Goal: Transaction & Acquisition: Obtain resource

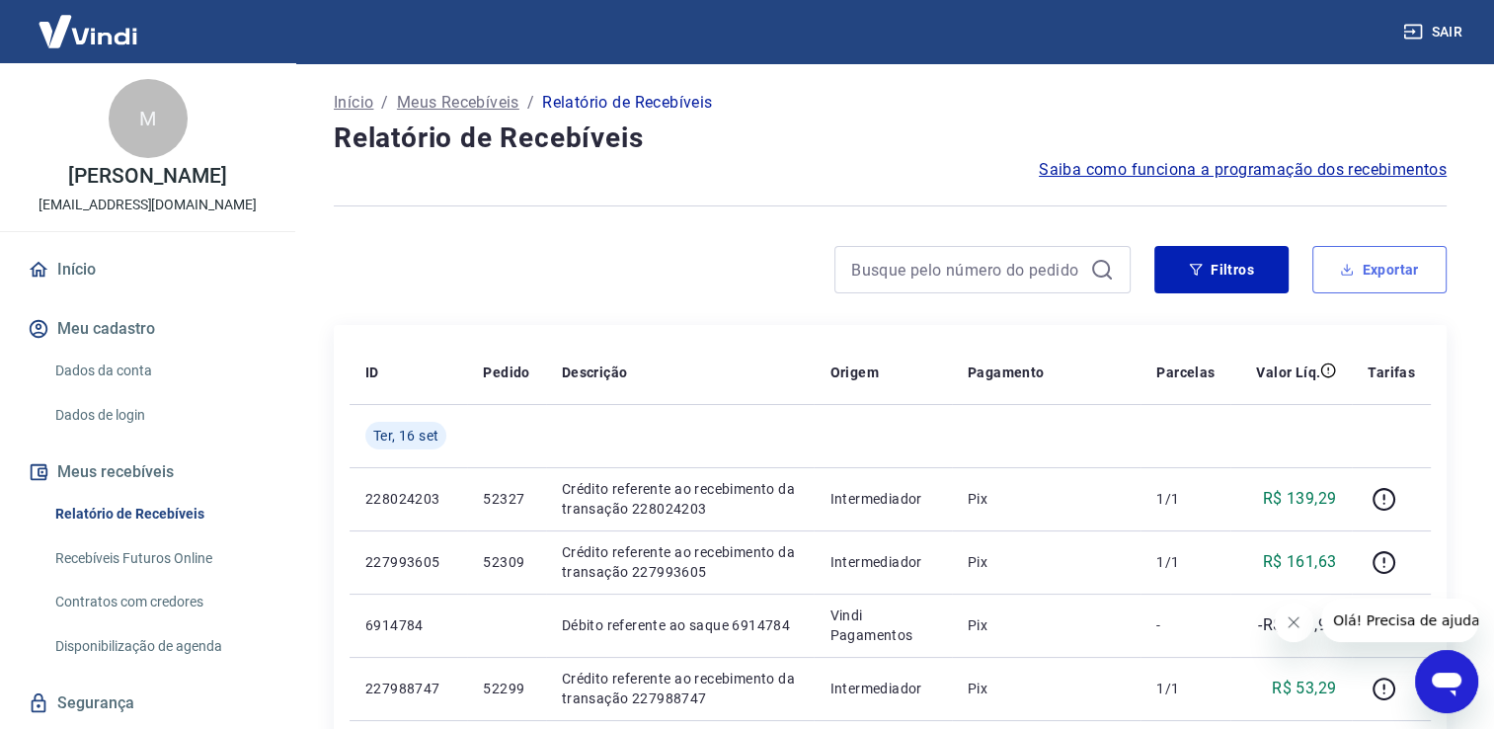
click at [1328, 260] on button "Exportar" at bounding box center [1379, 269] width 134 height 47
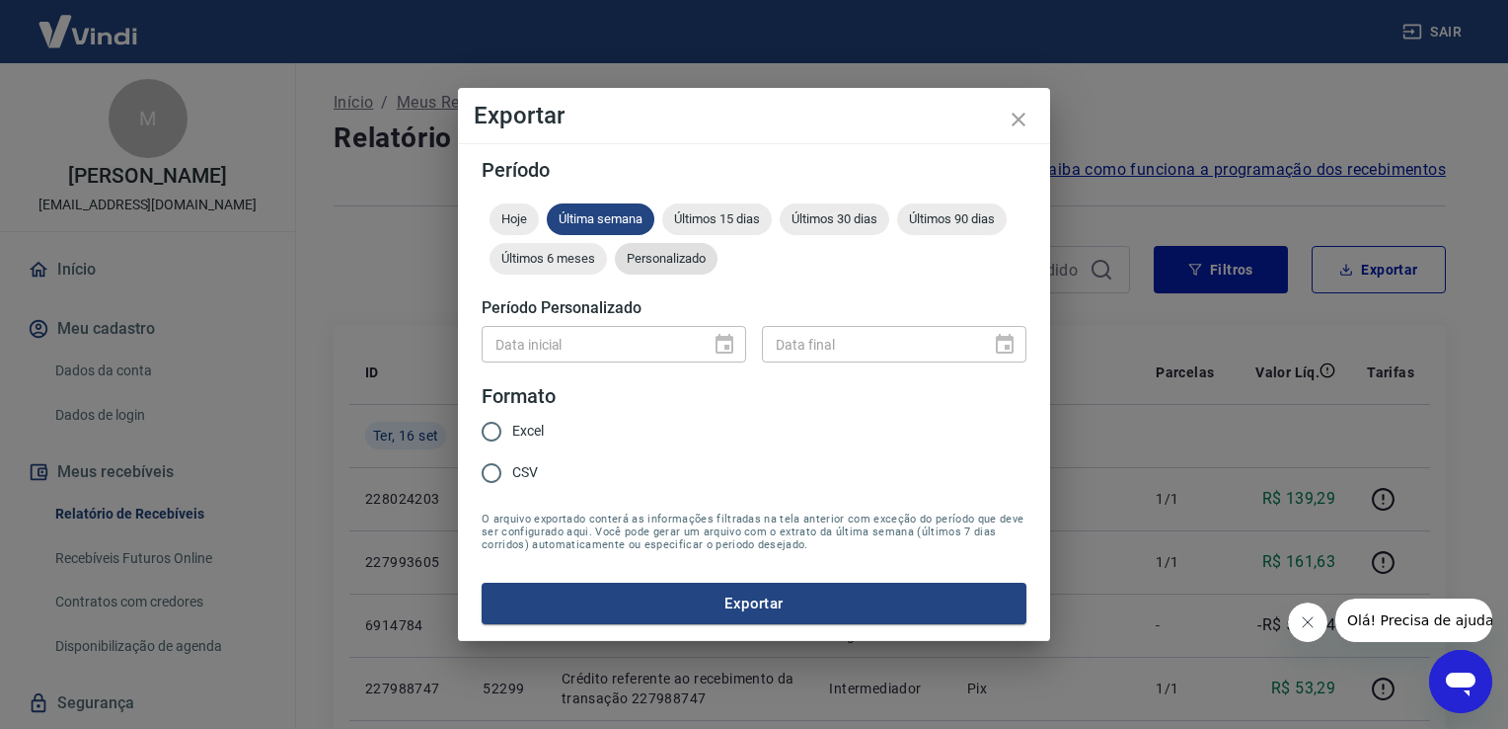
click at [673, 259] on span "Personalizado" at bounding box center [666, 258] width 103 height 15
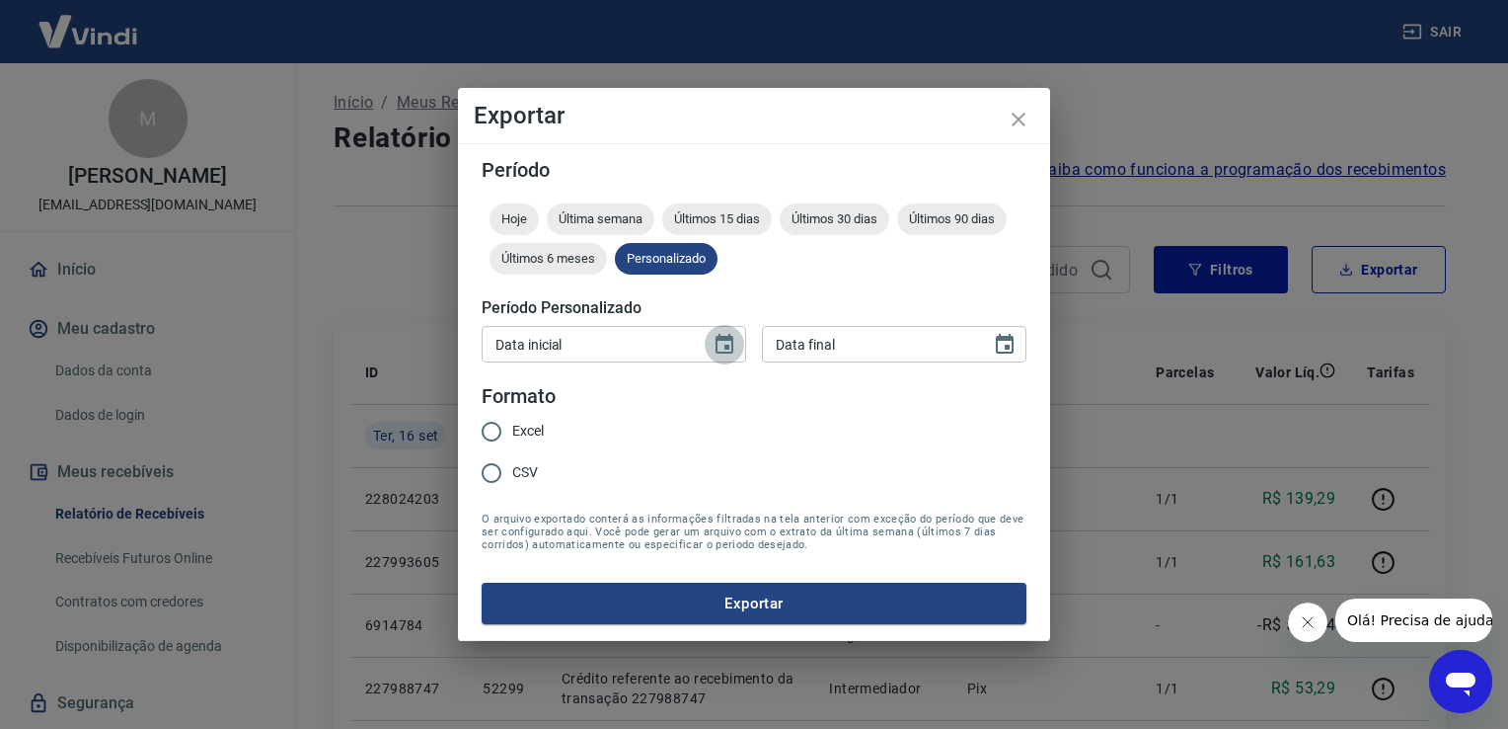
click at [719, 352] on icon "Choose date" at bounding box center [725, 344] width 18 height 20
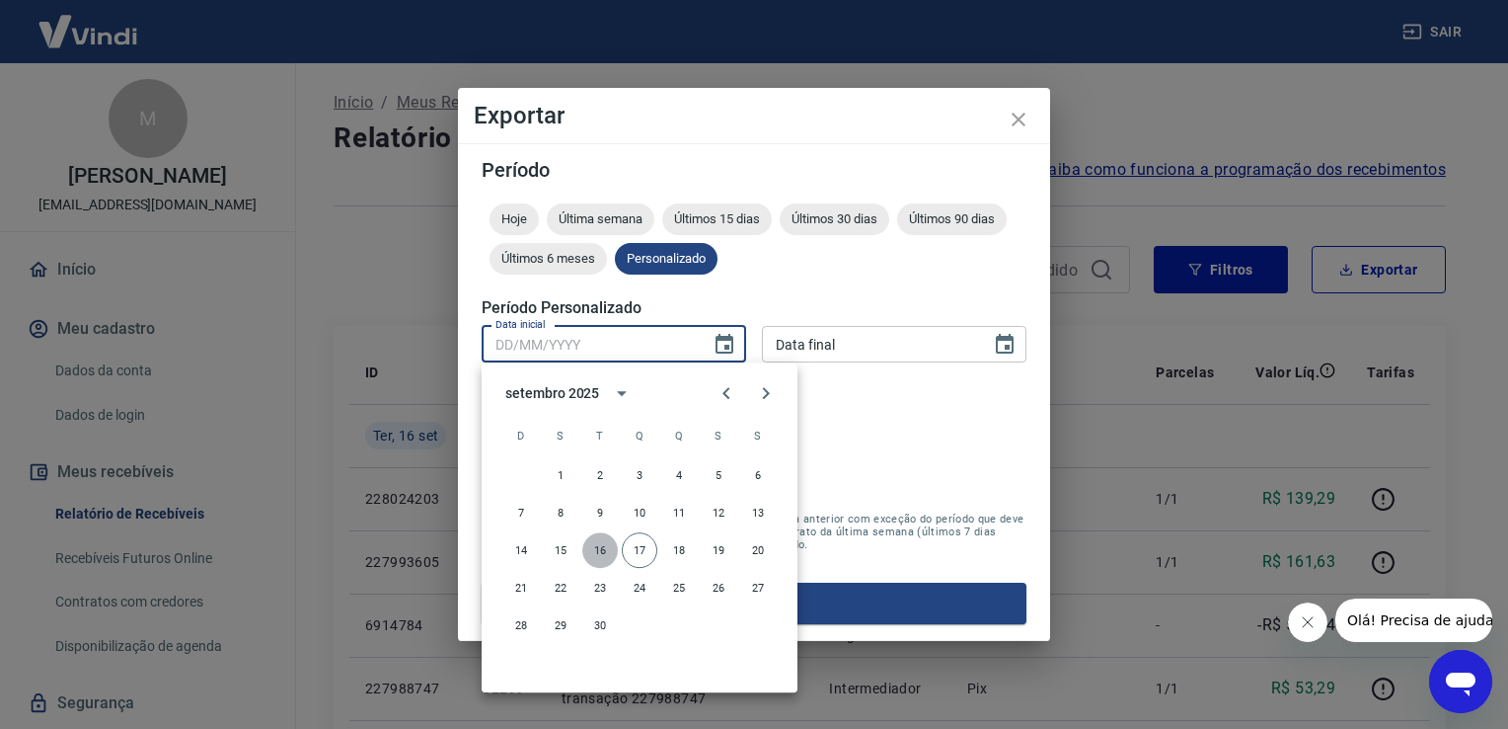
click at [596, 552] on button "16" at bounding box center [600, 550] width 36 height 36
type input "16/09/2025"
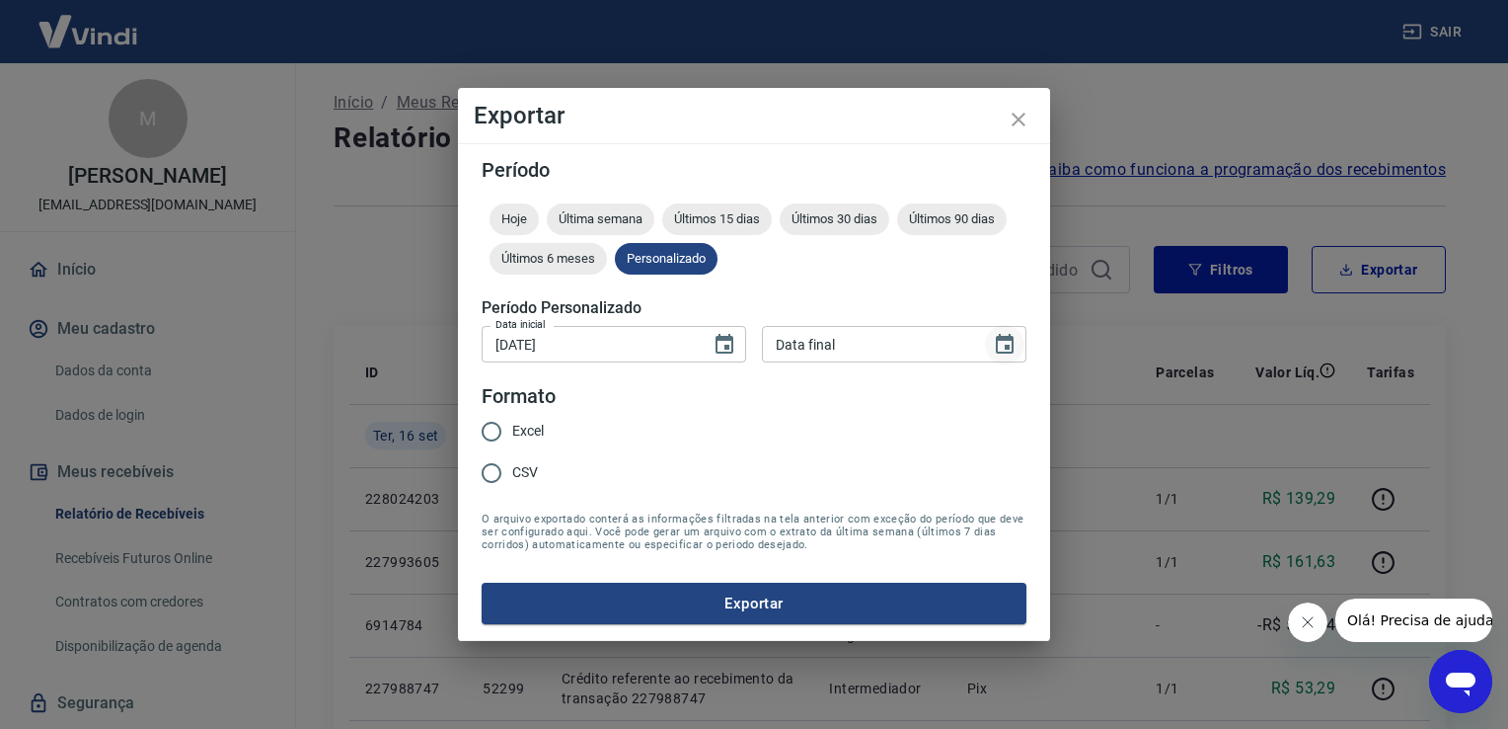
click at [1009, 345] on icon "Choose date" at bounding box center [1005, 344] width 18 height 20
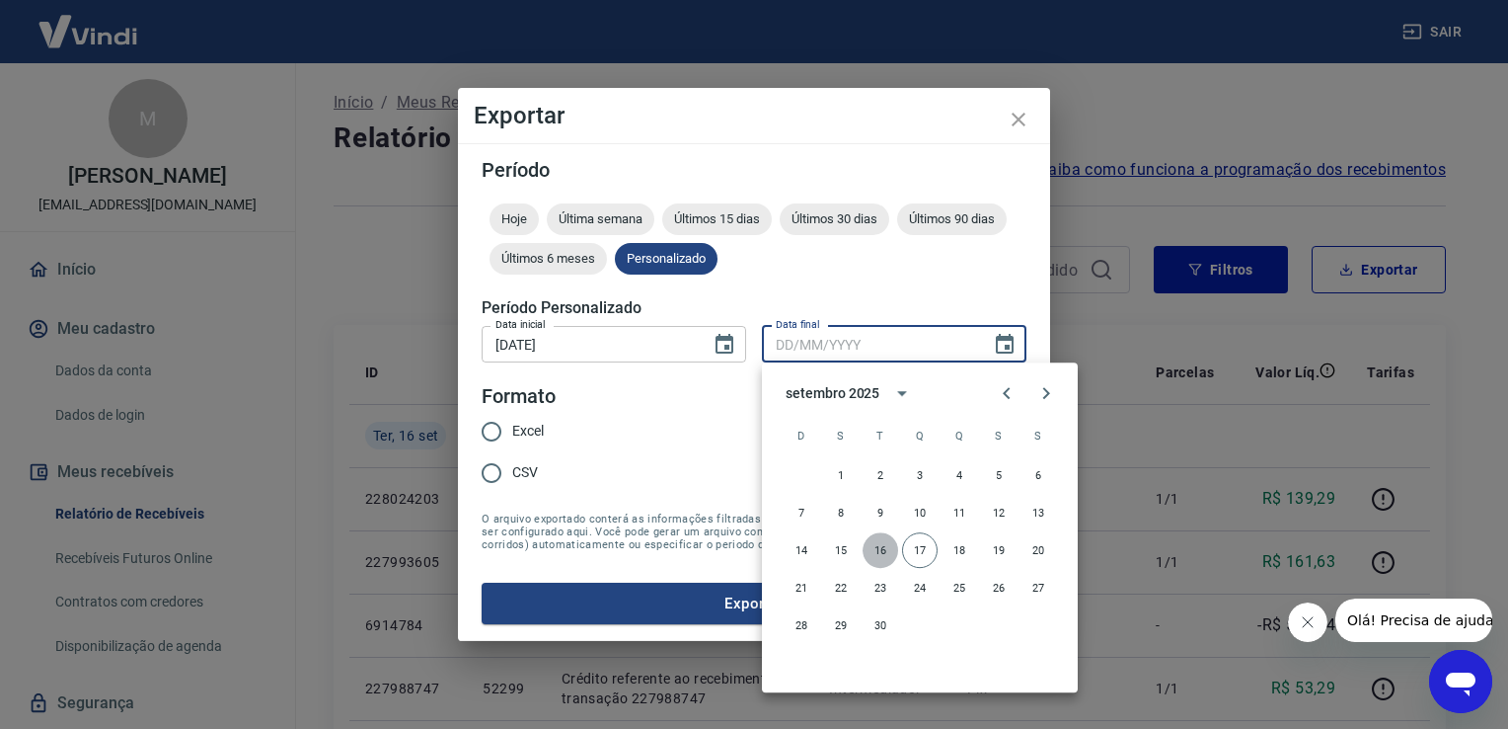
click at [885, 551] on button "16" at bounding box center [881, 550] width 36 height 36
type input "16/09/2025"
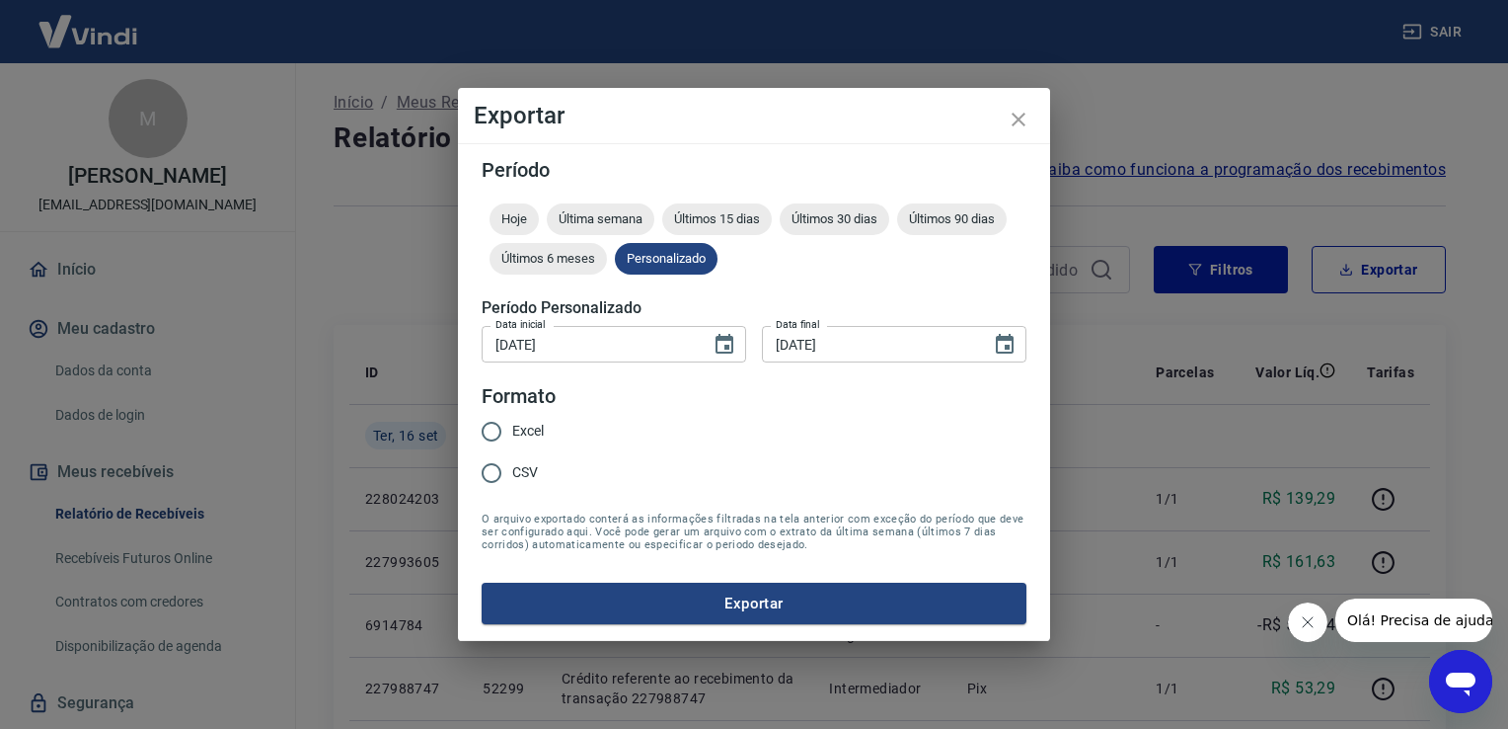
click at [535, 435] on span "Excel" at bounding box center [528, 431] width 32 height 21
click at [512, 435] on input "Excel" at bounding box center [491, 431] width 41 height 41
radio input "true"
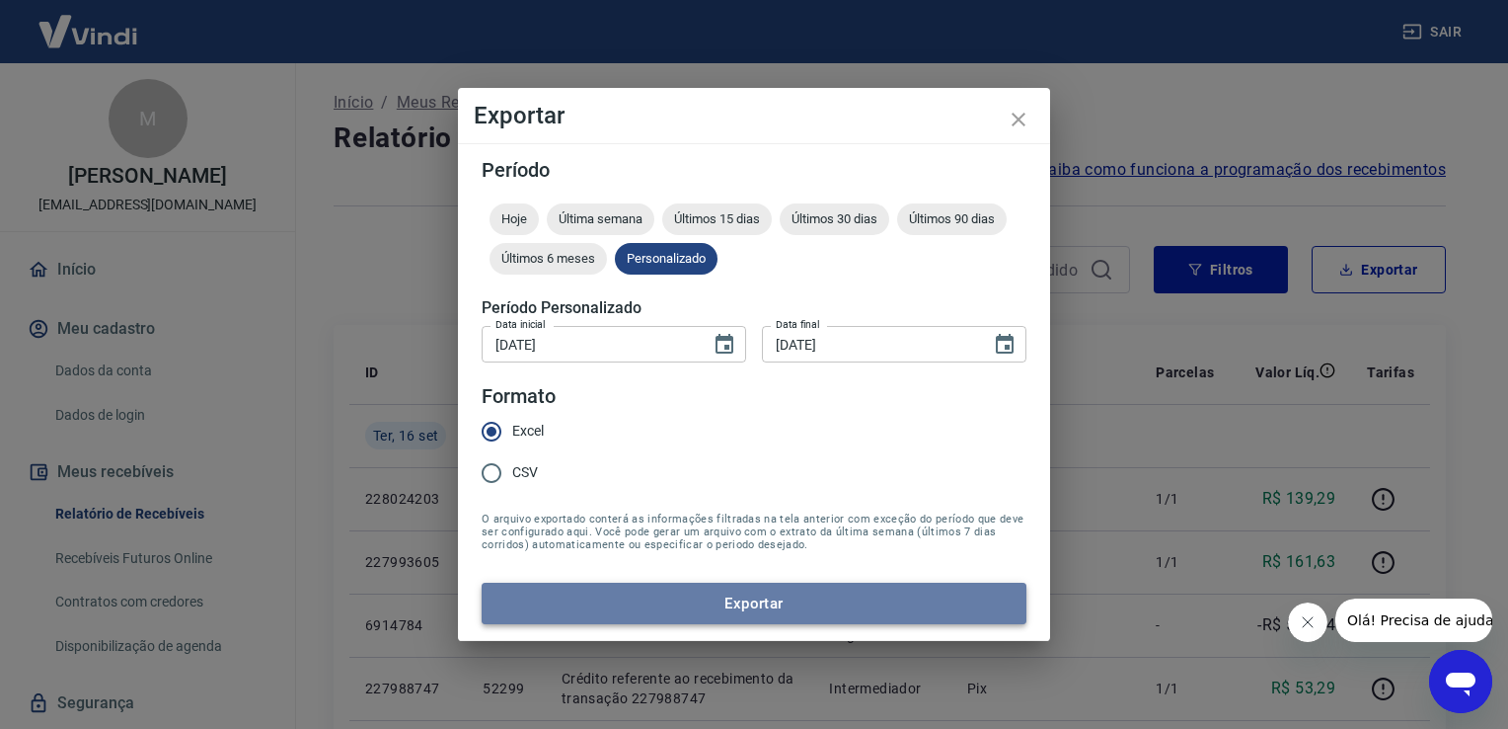
click at [762, 602] on button "Exportar" at bounding box center [754, 602] width 545 height 41
